Goal: Task Accomplishment & Management: Use online tool/utility

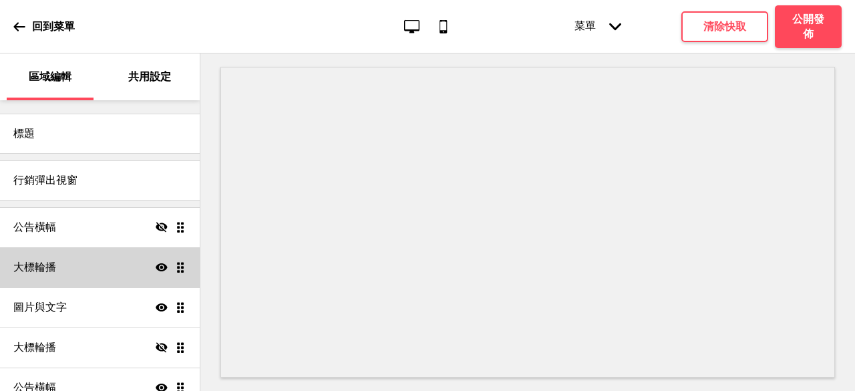
click at [61, 277] on div "大標輪播 顯示 拖曳" at bounding box center [100, 267] width 200 height 40
select select "10000"
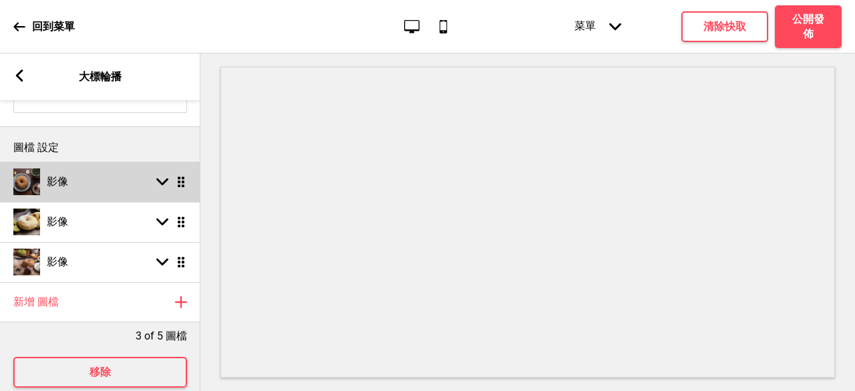
scroll to position [160, 0]
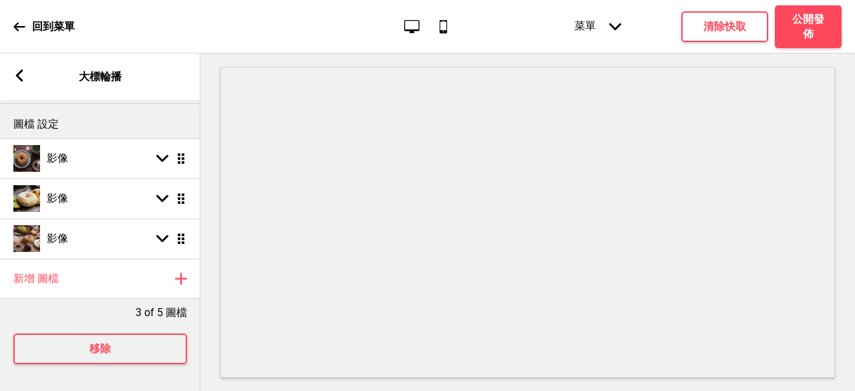
click at [24, 59] on div "箭頭left 大標輪播" at bounding box center [100, 76] width 200 height 47
click at [20, 75] on rect at bounding box center [19, 76] width 12 height 12
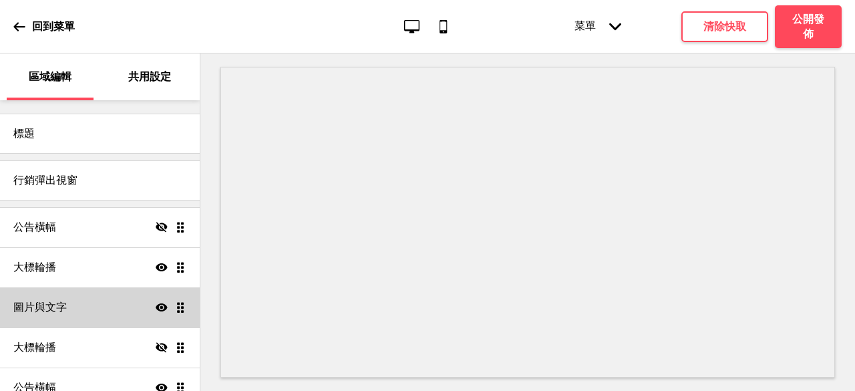
click at [95, 309] on div "圖片與文字 顯示 拖曳" at bounding box center [100, 307] width 200 height 40
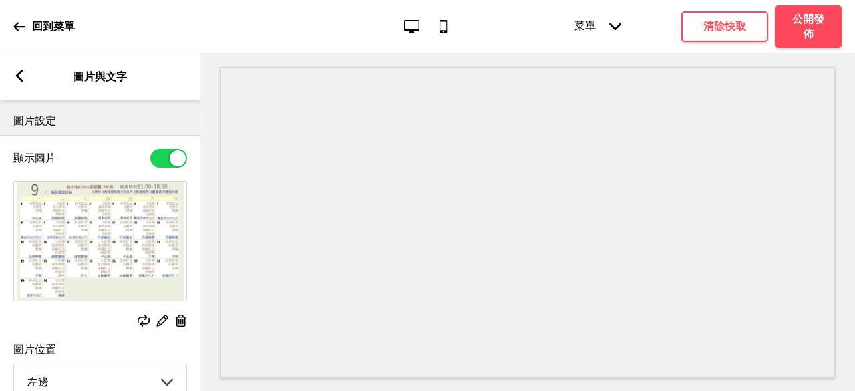
click at [137, 319] on div "替換 編輯 删除" at bounding box center [100, 322] width 174 height 15
click at [138, 320] on icon at bounding box center [144, 321] width 12 height 12
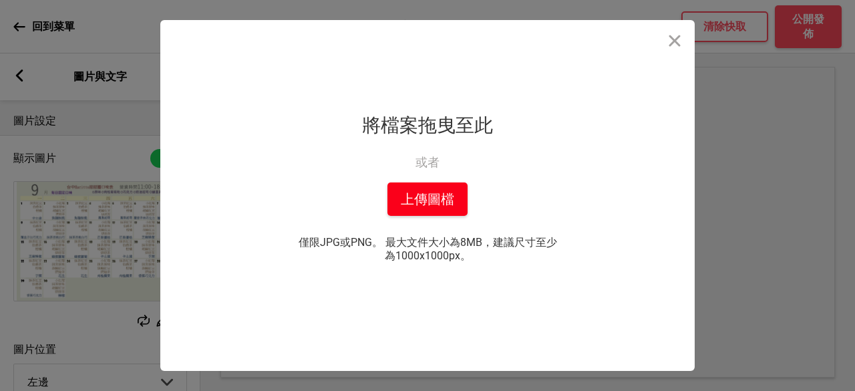
click at [442, 213] on button "上傳圖檔" at bounding box center [428, 198] width 80 height 33
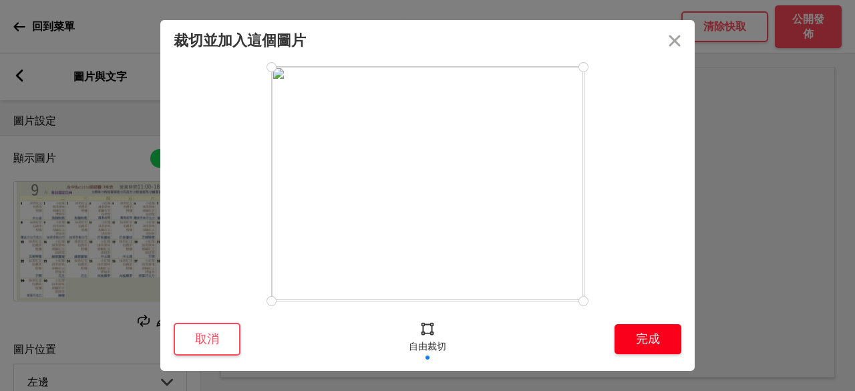
click at [644, 333] on button "完成" at bounding box center [648, 339] width 67 height 30
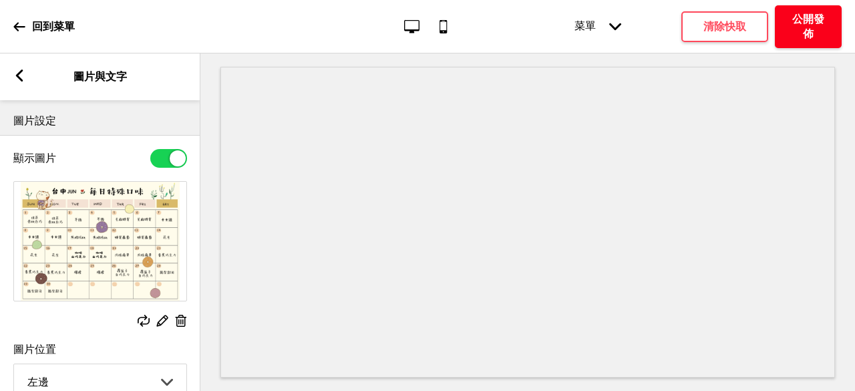
click at [819, 27] on h4 "公開發佈" at bounding box center [809, 26] width 40 height 29
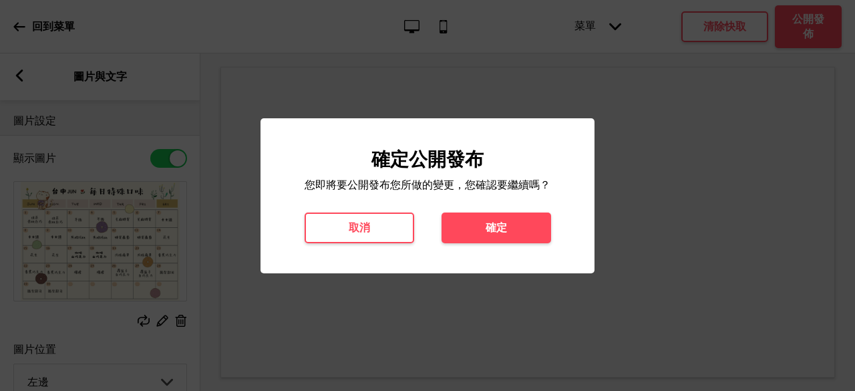
click at [491, 244] on div "確定公開發布 您即將要公開發布您所做的變更，您確認要繼續嗎？ 取消 確定" at bounding box center [428, 195] width 334 height 155
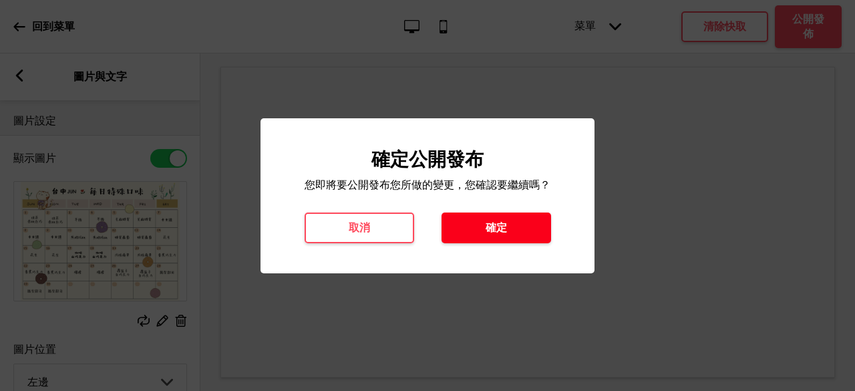
click at [497, 236] on button "確定" at bounding box center [497, 228] width 110 height 31
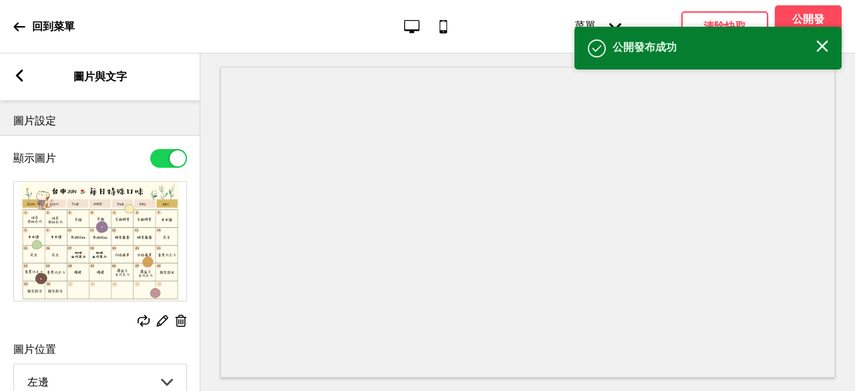
click at [13, 25] on div "回到菜單 桌面 行動電話 菜單 箭頭down 產品頁面 商店資訊 結帳 感謝您！ 條款與條件 隐私政策 付款請求 菜單 清除快取 公開發佈" at bounding box center [427, 26] width 855 height 53
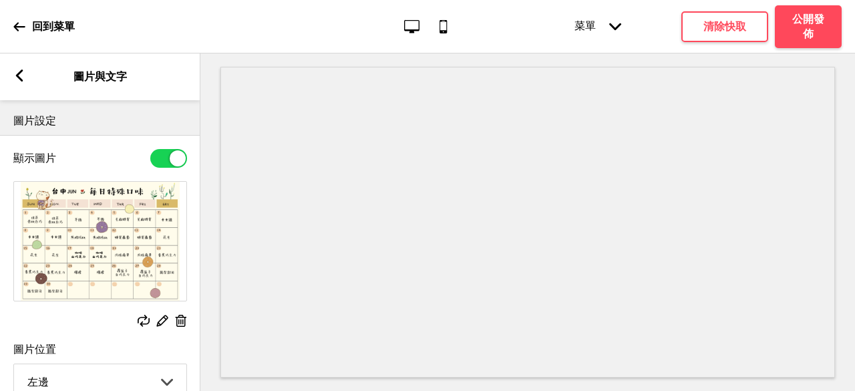
click at [23, 23] on icon at bounding box center [19, 27] width 12 height 12
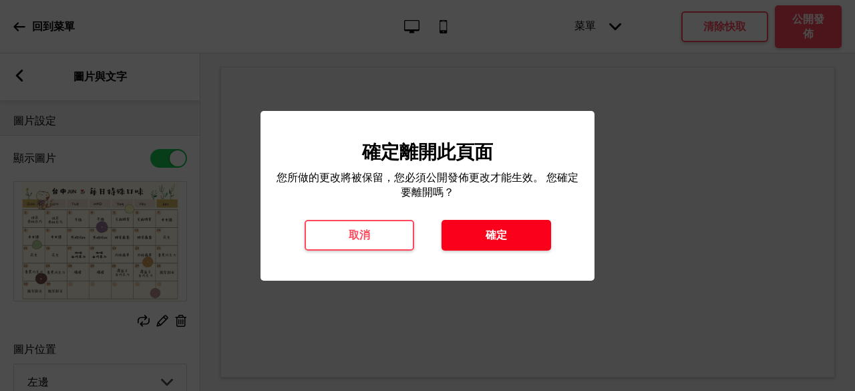
click at [533, 232] on button "確定" at bounding box center [497, 235] width 110 height 31
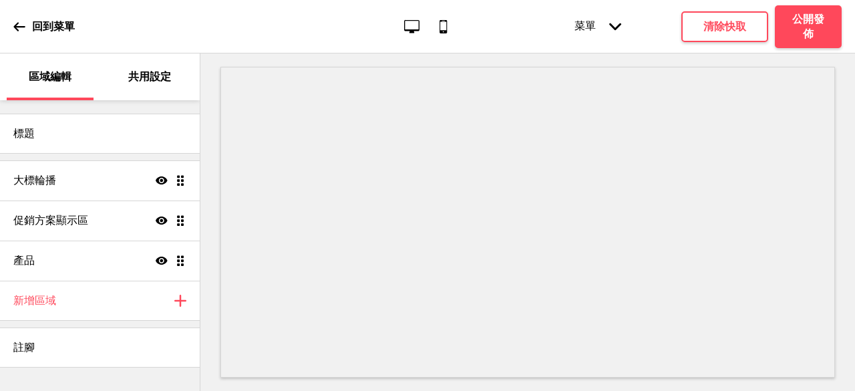
click at [1, 19] on div "回到菜單 桌面 行動電話 菜單 箭頭down 產品頁面 商店資訊 結帳 感謝您！ 條款與條件 隐私政策 付款請求 菜單 清除快取 公開發佈" at bounding box center [427, 26] width 855 height 53
click at [9, 25] on div "回到菜單 桌面 行動電話 菜單 箭頭down 產品頁面 商店資訊 結帳 感謝您！ 條款與條件 隐私政策 付款請求 菜單 清除快取 公開發佈" at bounding box center [427, 26] width 855 height 53
click at [15, 27] on icon at bounding box center [18, 26] width 11 height 9
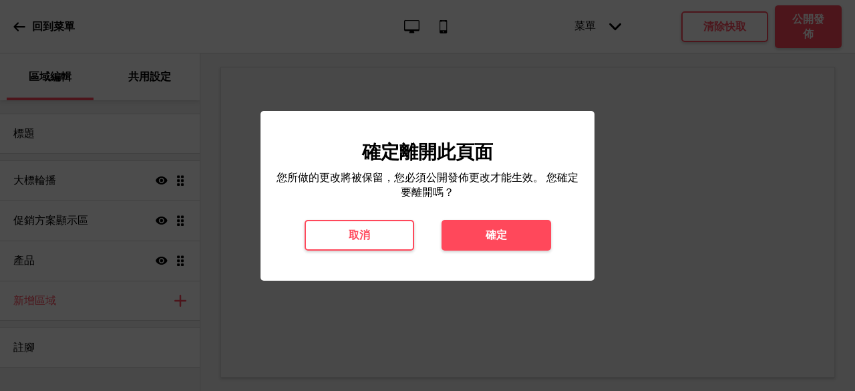
click at [517, 268] on div "確定離開此頁面 您所做的更改將被保留，您必須公開發佈更改才能生效。 您確定要離開嗎？ 取消 確定" at bounding box center [428, 196] width 334 height 170
click at [521, 239] on button "確定" at bounding box center [497, 235] width 110 height 31
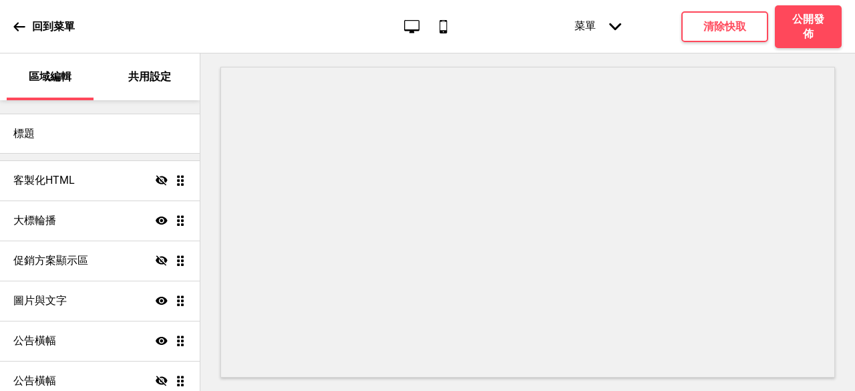
click at [47, 25] on p "回到菜單" at bounding box center [53, 26] width 43 height 15
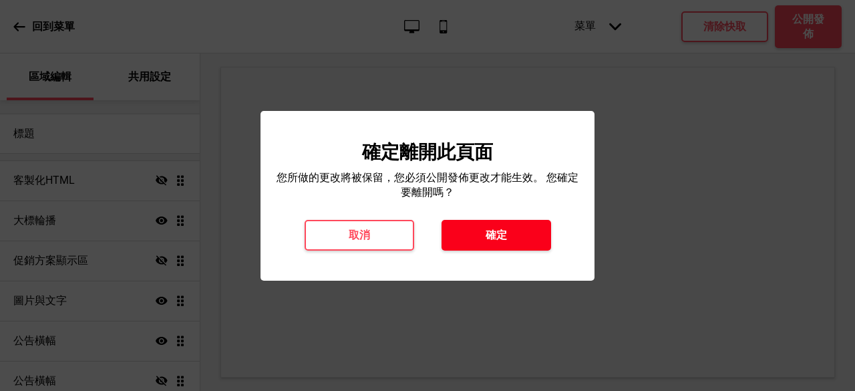
click at [465, 229] on button "確定" at bounding box center [497, 235] width 110 height 31
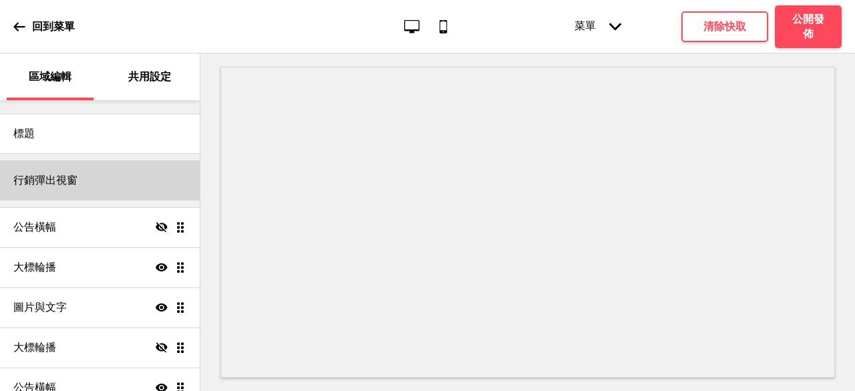
scroll to position [134, 0]
